Goal: Find specific page/section: Find specific page/section

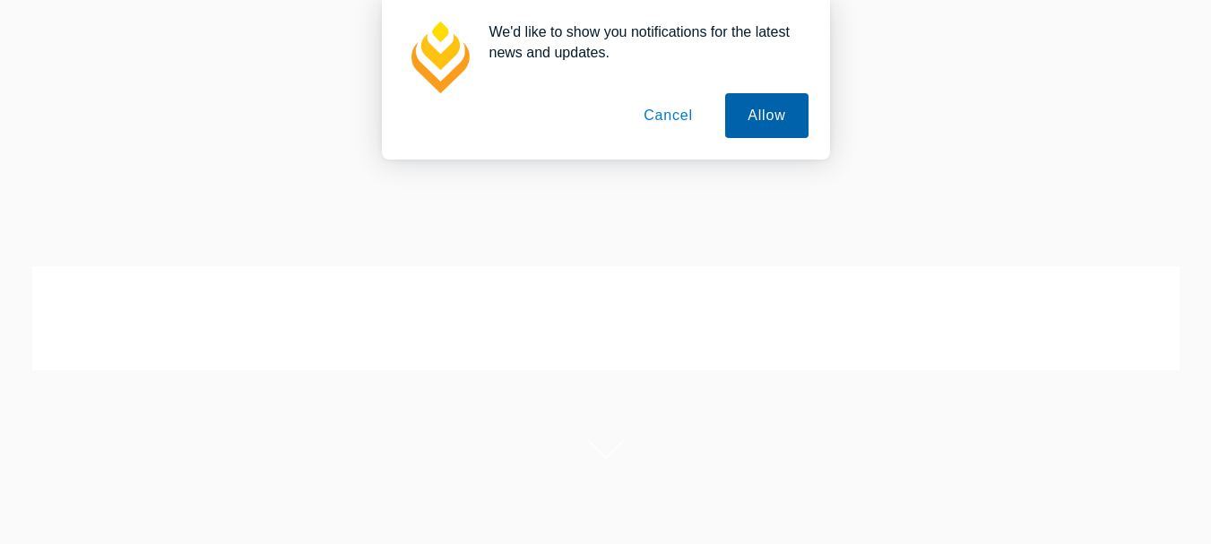
click at [740, 121] on button "Allow" at bounding box center [766, 115] width 82 height 45
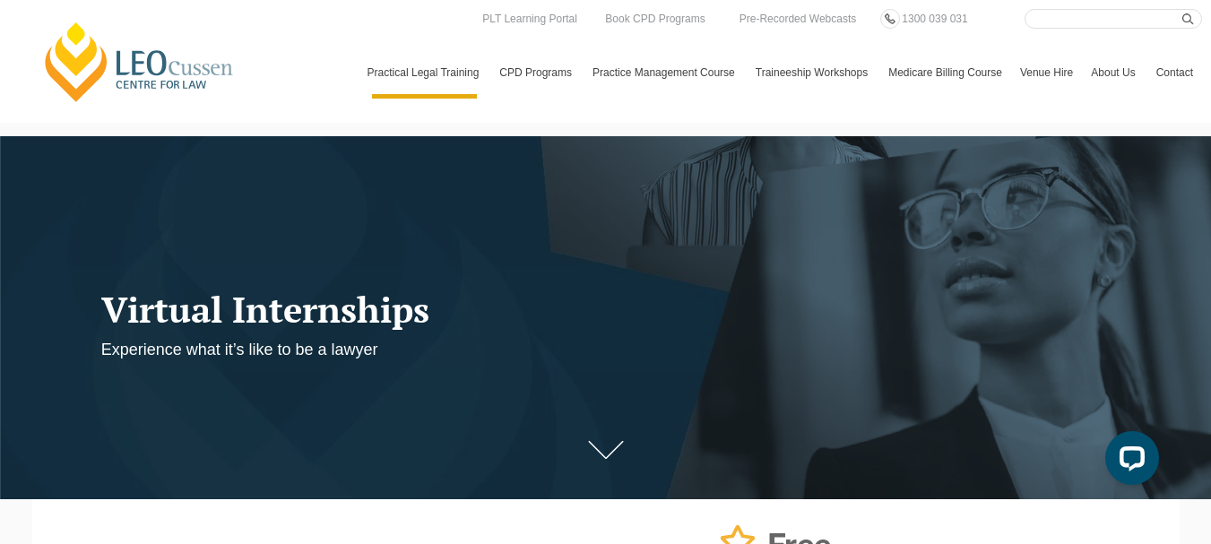
click at [1029, 19] on input "Search here" at bounding box center [1113, 19] width 177 height 20
click at [1007, 160] on div at bounding box center [605, 317] width 1211 height 363
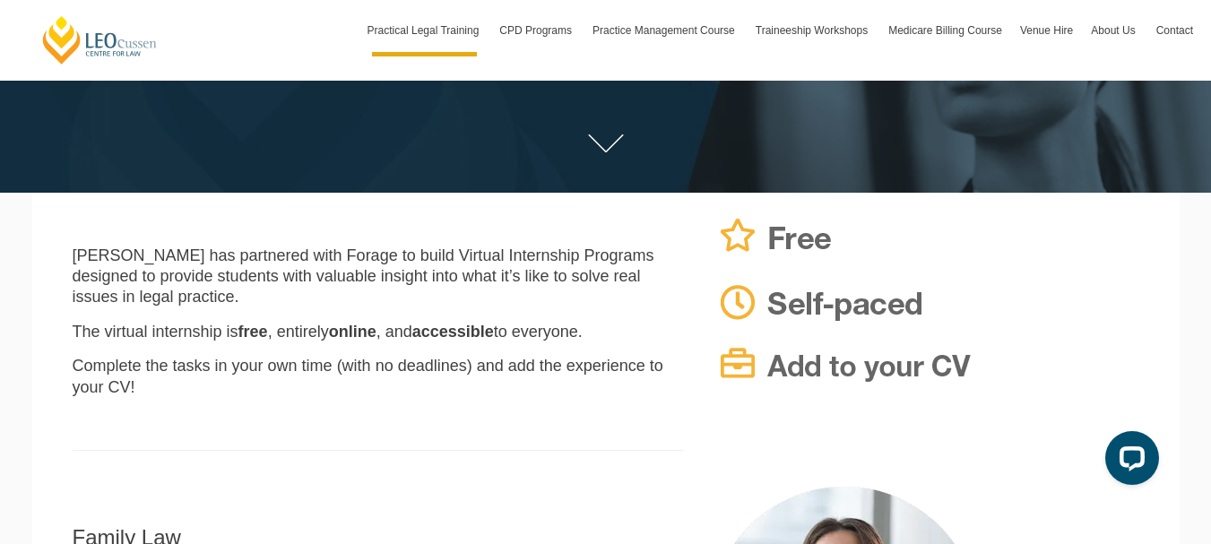
scroll to position [313, 0]
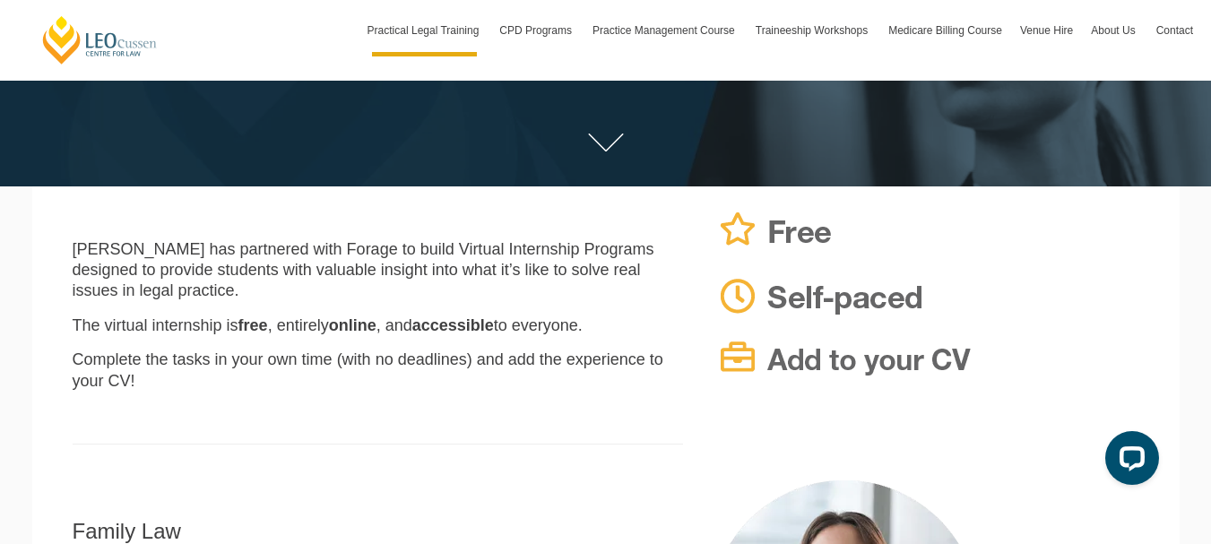
click at [605, 136] on link at bounding box center [606, 143] width 72 height 54
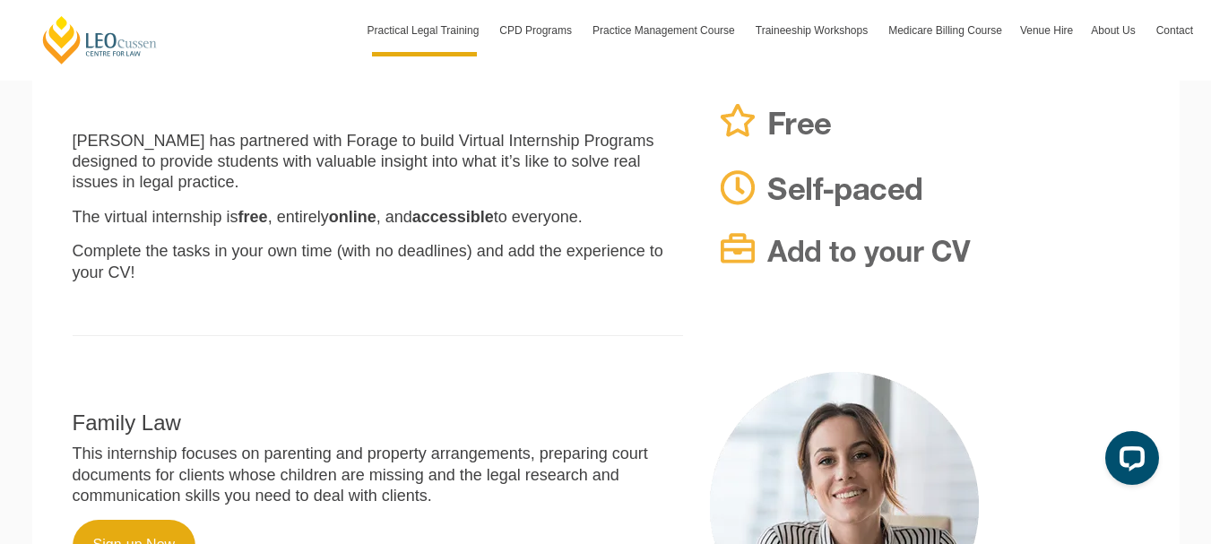
scroll to position [425, 0]
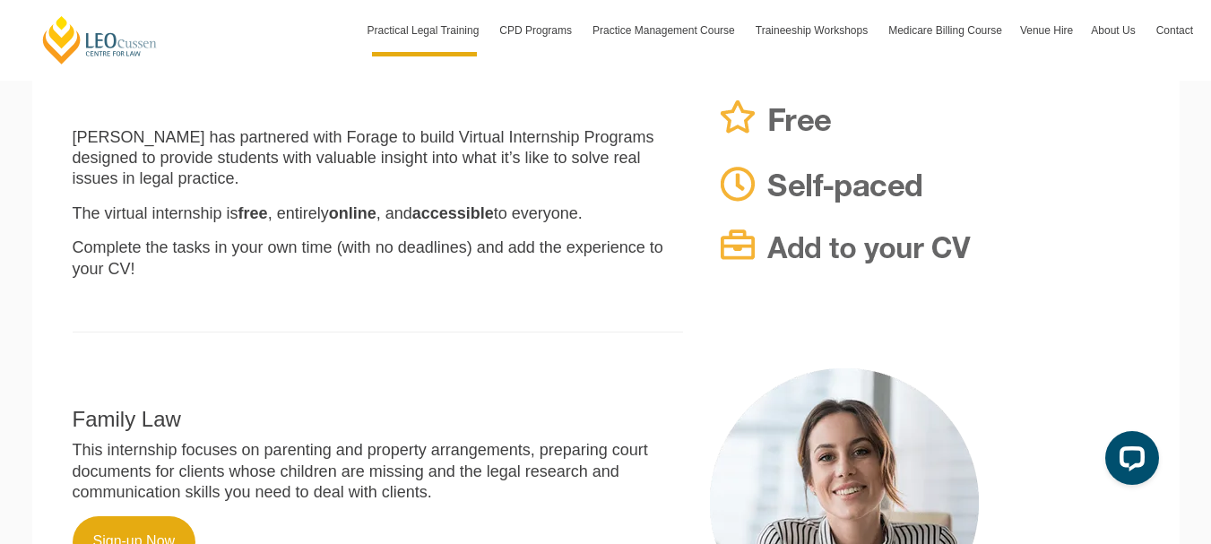
click at [749, 123] on img at bounding box center [844, 186] width 269 height 188
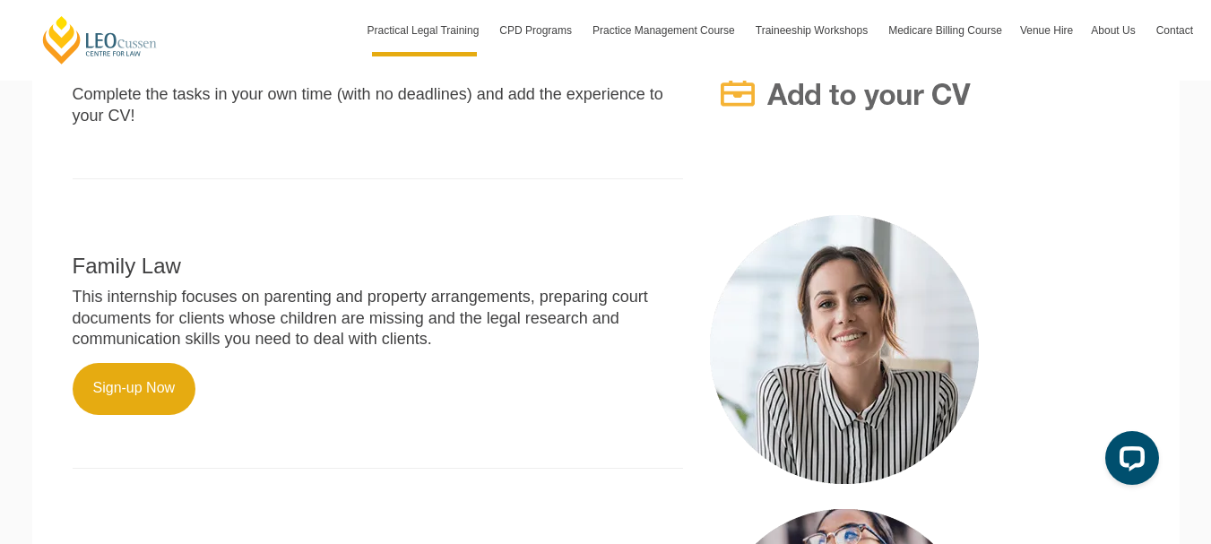
scroll to position [567, 0]
